Goal: Navigation & Orientation: Find specific page/section

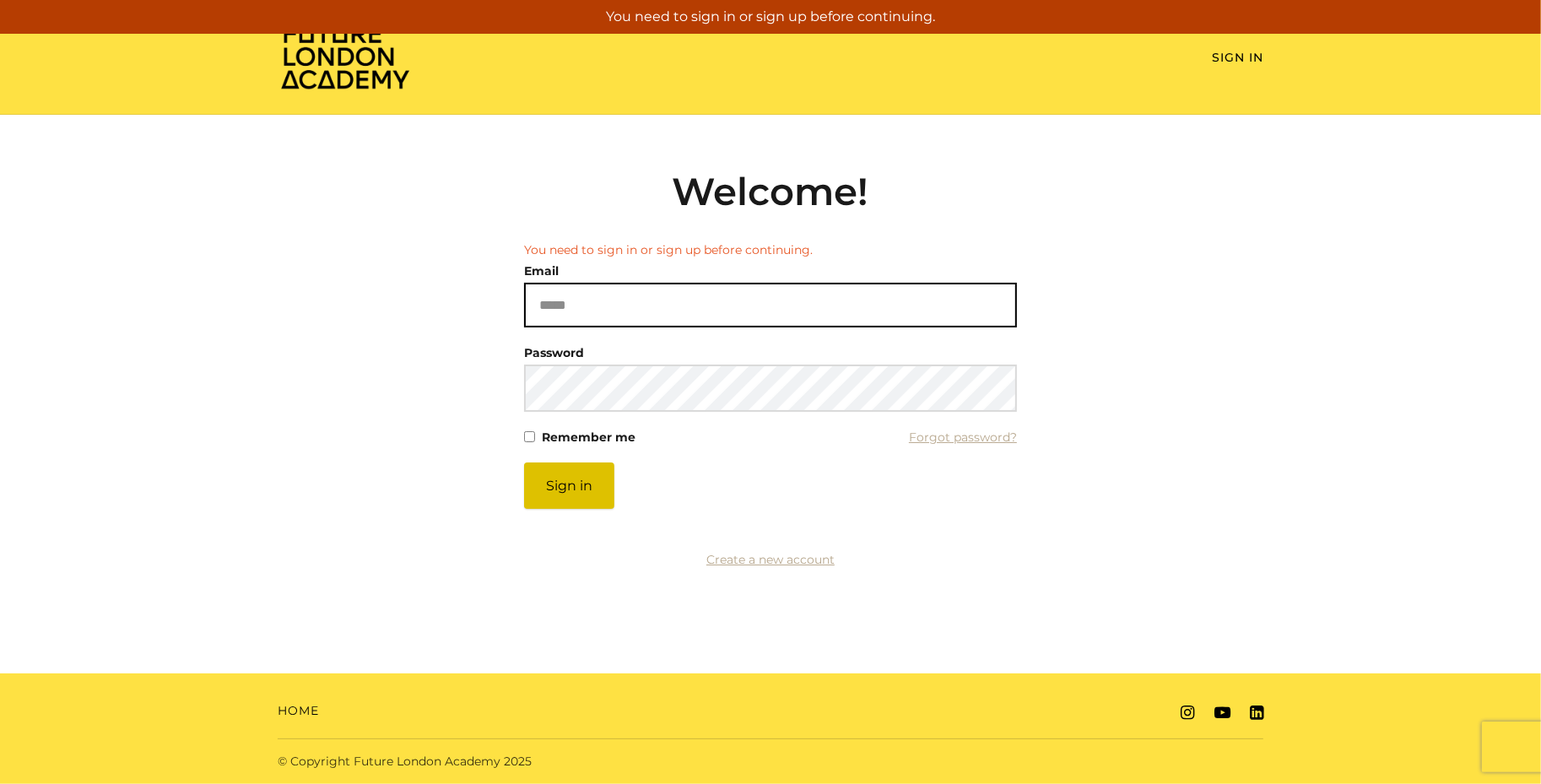
type input "**********"
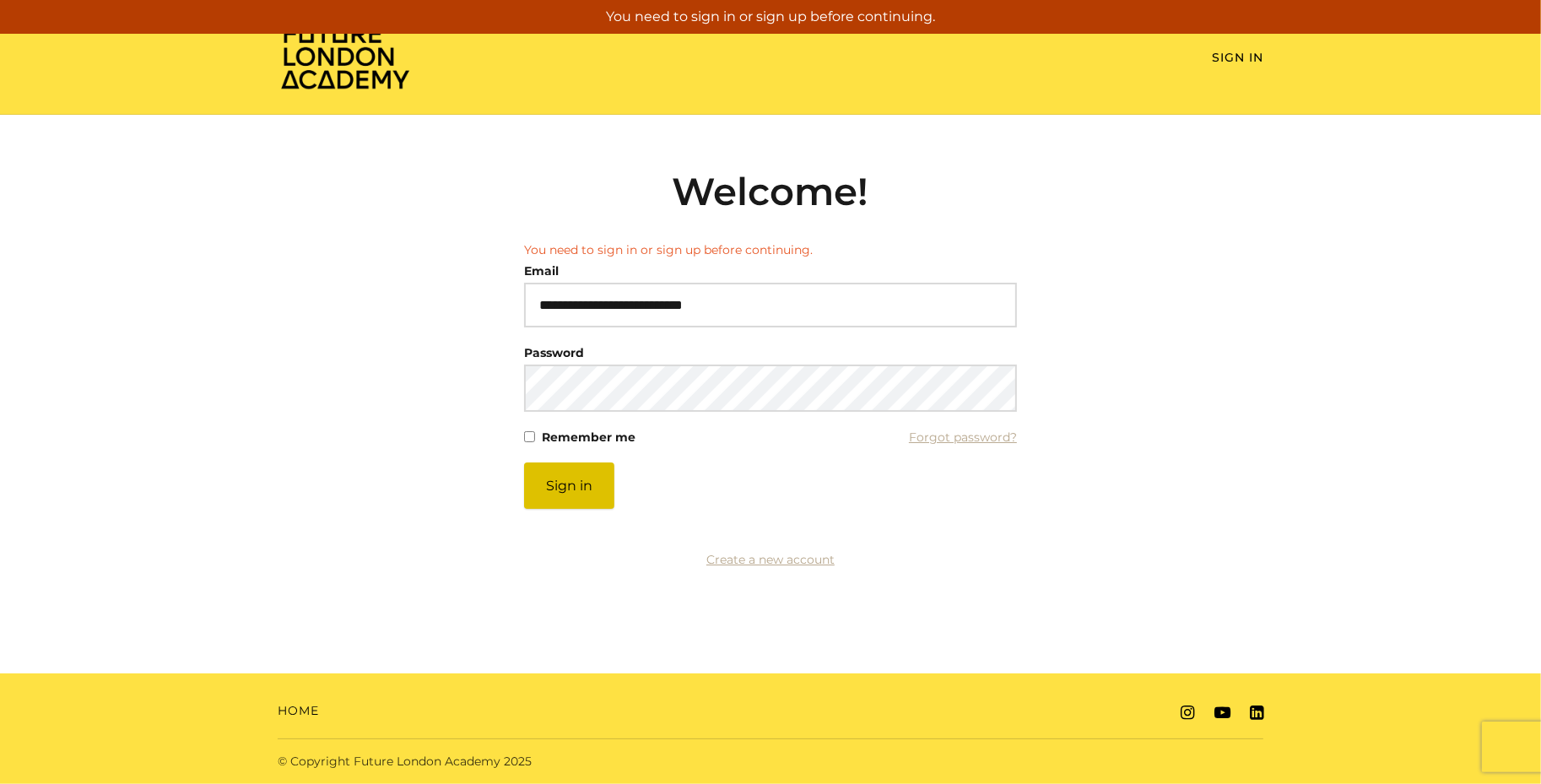
click at [590, 498] on button "Sign in" at bounding box center [570, 486] width 91 height 46
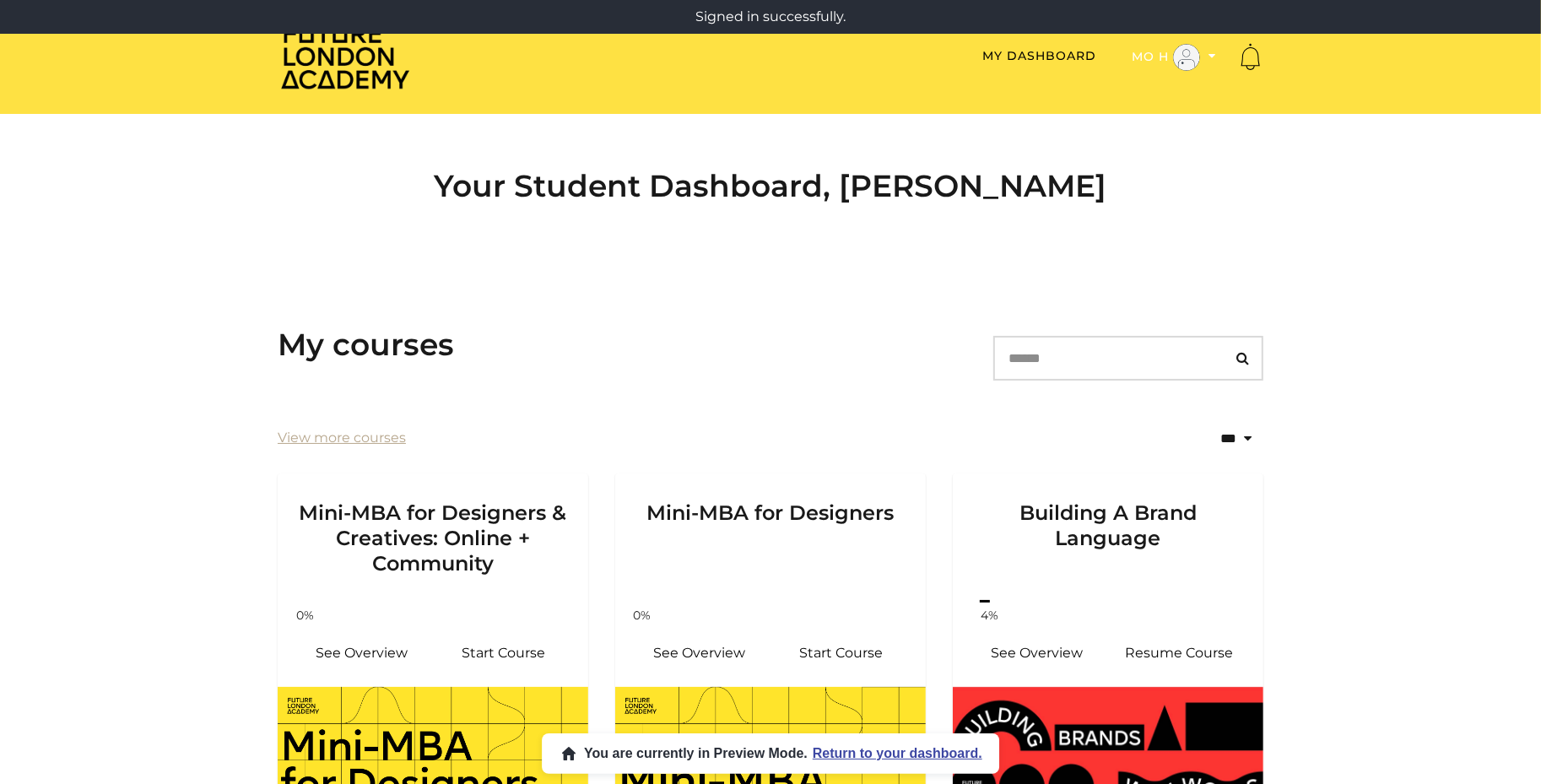
click at [1209, 52] on icon "Toggle menu" at bounding box center [1212, 56] width 8 height 12
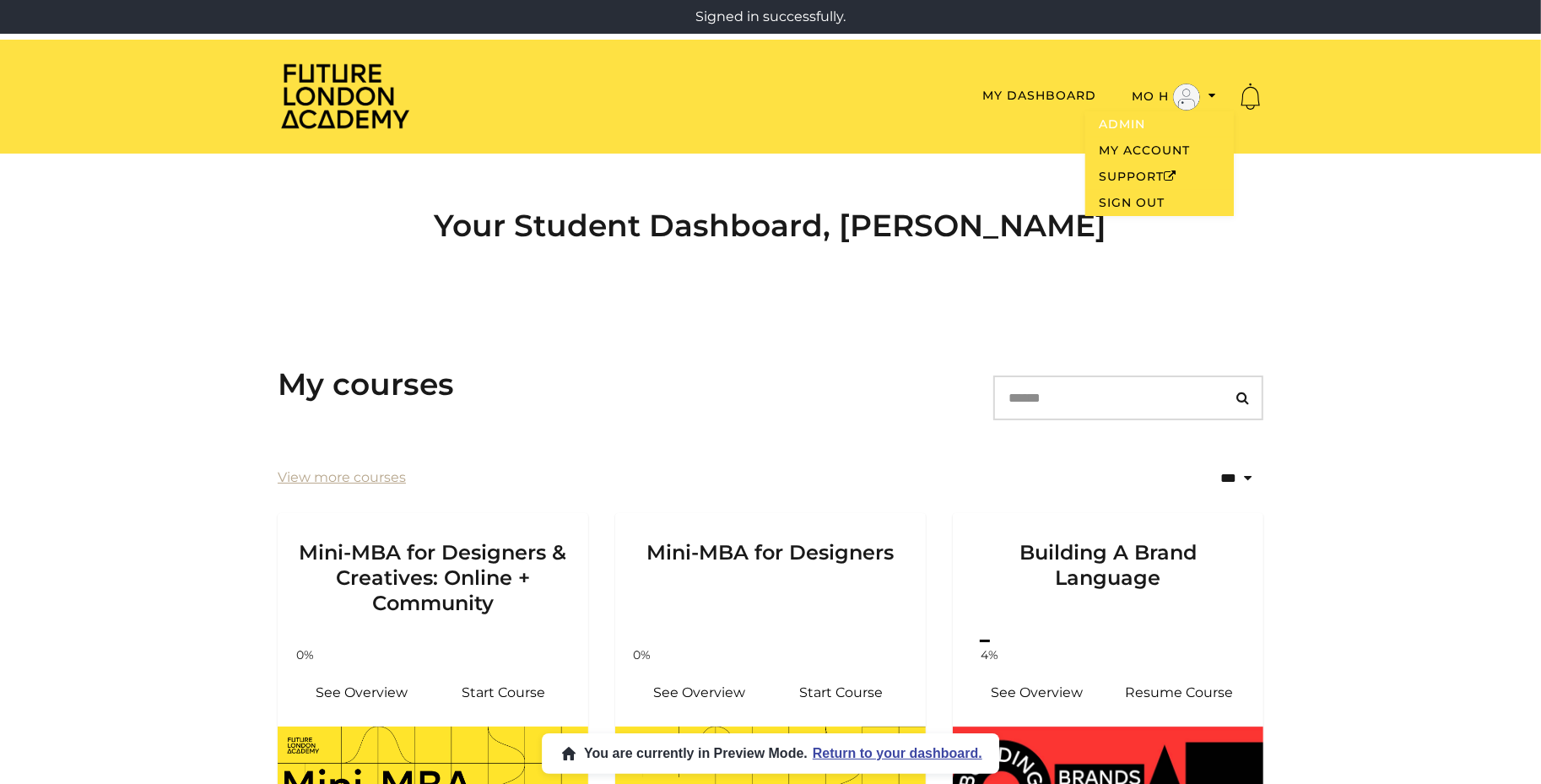
click at [1131, 111] on link "Admin" at bounding box center [1160, 124] width 149 height 27
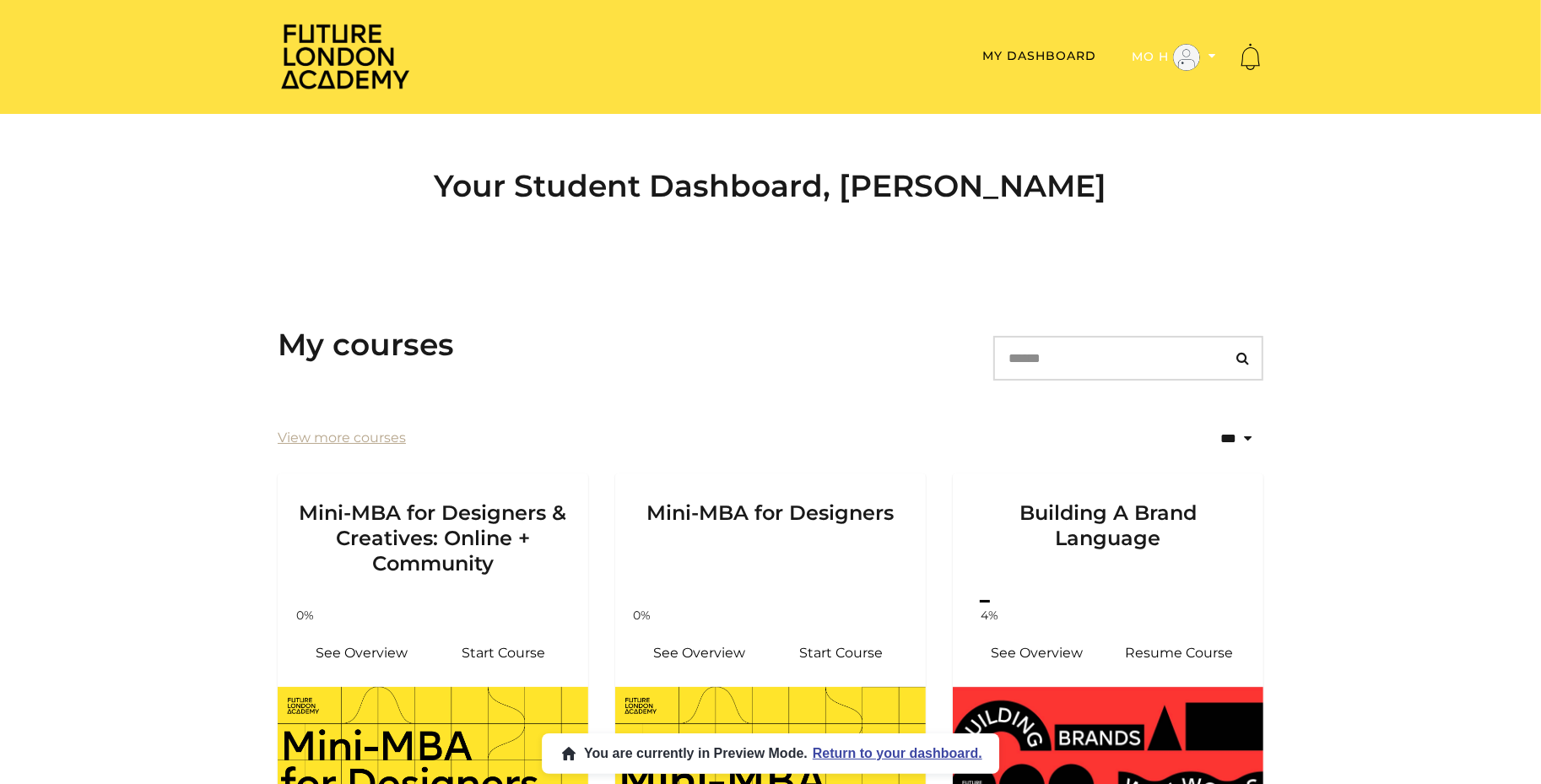
click at [1210, 57] on icon "Toggle menu" at bounding box center [1212, 56] width 8 height 12
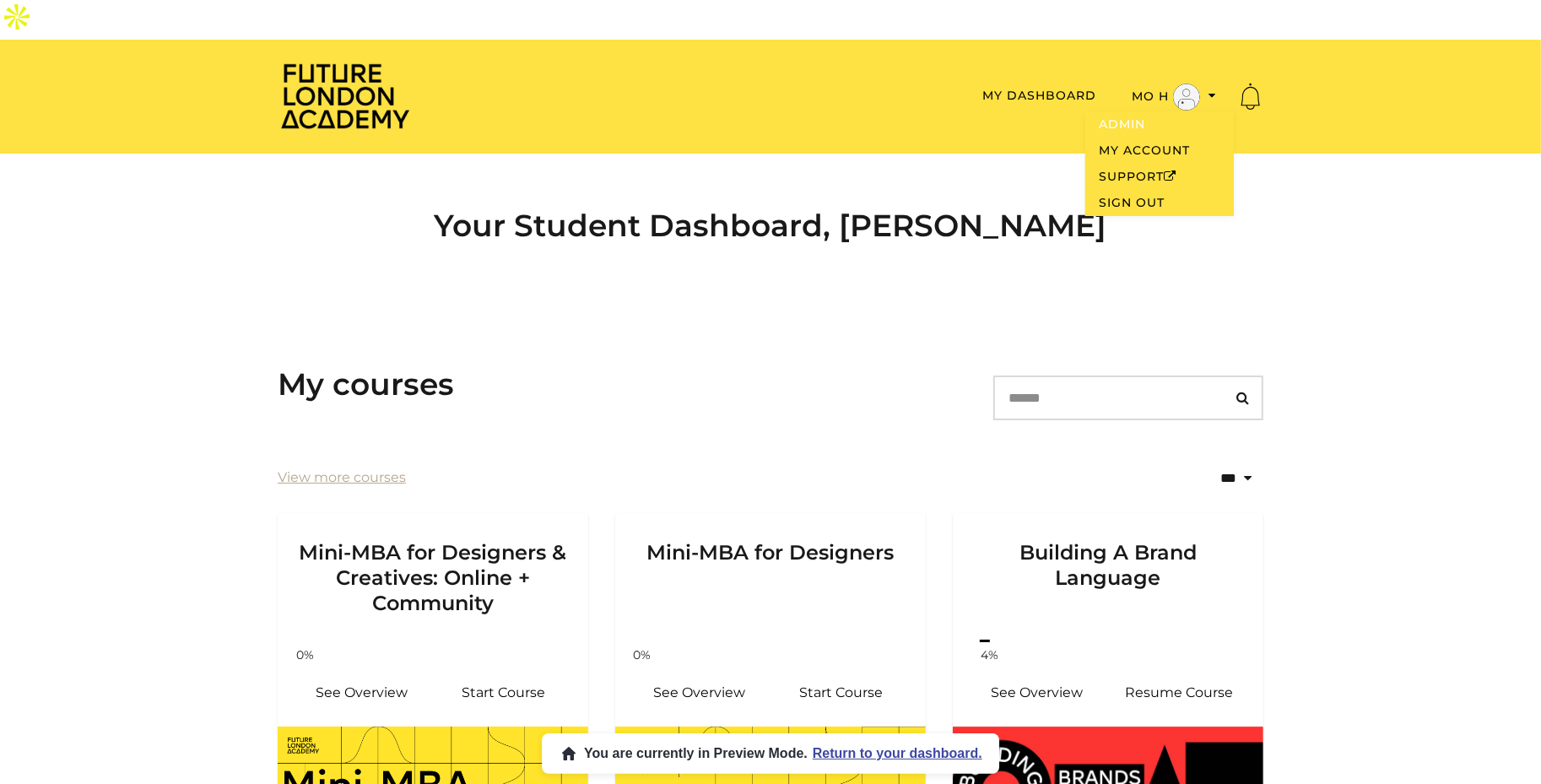
click at [1119, 111] on link "Admin" at bounding box center [1160, 124] width 149 height 27
